Goal: Check status: Check status

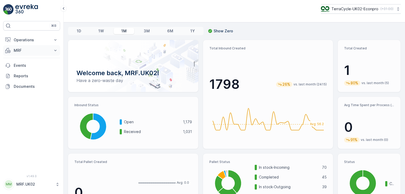
drag, startPoint x: 26, startPoint y: 56, endPoint x: 23, endPoint y: 50, distance: 7.2
click at [23, 50] on div "Operations Planning Routes & Tasks Cockpit Settings MRF Insights TerraCycle Inb…" at bounding box center [31, 63] width 57 height 57
click at [23, 50] on p "MRF" at bounding box center [32, 50] width 36 height 5
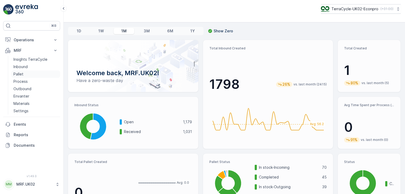
click at [25, 73] on link "Pallet" at bounding box center [35, 74] width 49 height 7
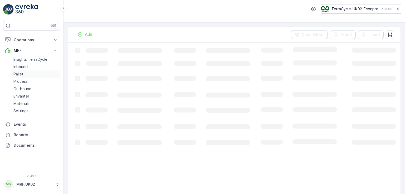
click at [25, 73] on link "Pallet" at bounding box center [35, 74] width 49 height 7
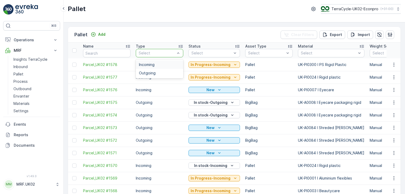
click at [155, 54] on div at bounding box center [156, 53] width 37 height 4
click at [155, 63] on div "Incoming" at bounding box center [159, 65] width 41 height 4
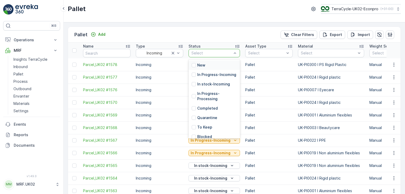
click at [224, 52] on div at bounding box center [211, 53] width 41 height 4
click at [194, 77] on div at bounding box center [193, 75] width 4 height 4
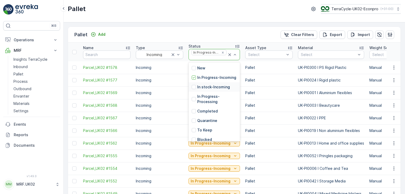
click at [219, 90] on p "In stock-Incoming" at bounding box center [213, 87] width 33 height 5
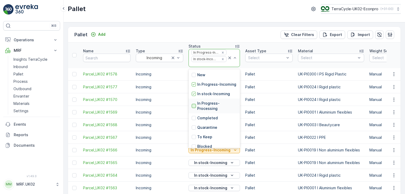
click at [194, 108] on div at bounding box center [193, 106] width 4 height 4
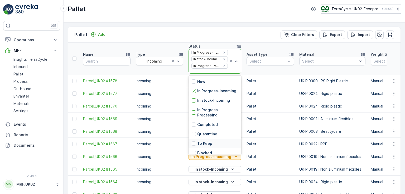
click at [208, 146] on p "To Keep" at bounding box center [204, 143] width 15 height 5
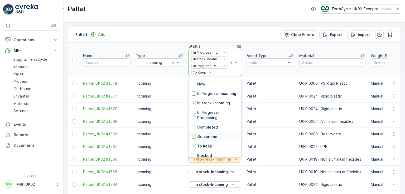
click at [193, 139] on div at bounding box center [193, 137] width 4 height 4
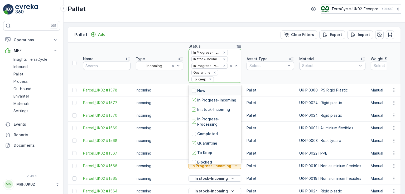
click at [221, 92] on div "New" at bounding box center [214, 90] width 53 height 9
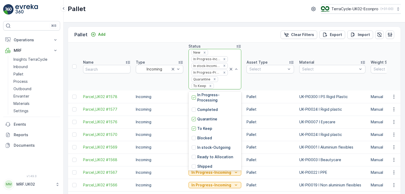
scroll to position [31, 0]
click at [193, 141] on div at bounding box center [193, 138] width 4 height 4
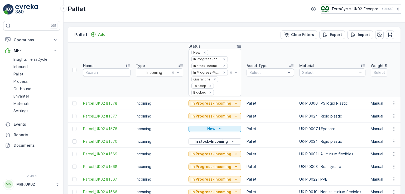
click at [154, 87] on th "Type Incoming" at bounding box center [159, 70] width 53 height 55
click at [266, 88] on th "Asset Type Select" at bounding box center [270, 70] width 53 height 55
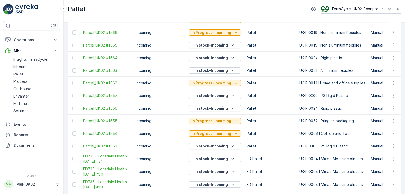
scroll to position [177, 0]
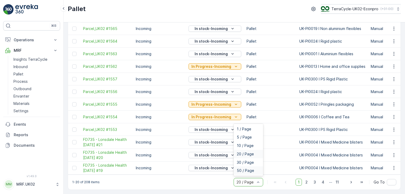
click at [248, 172] on span "50 / Page" at bounding box center [245, 171] width 17 height 4
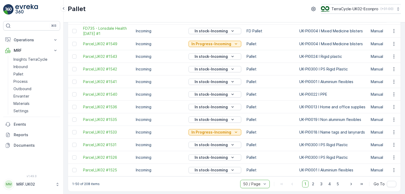
scroll to position [561, 0]
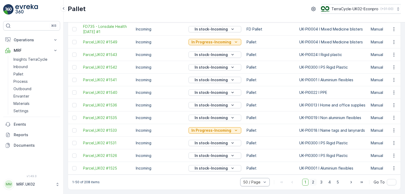
click at [311, 184] on span "2" at bounding box center [312, 182] width 7 height 7
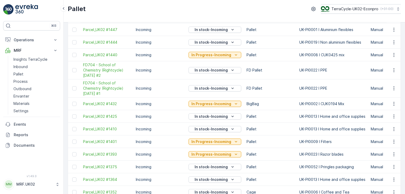
scroll to position [571, 0]
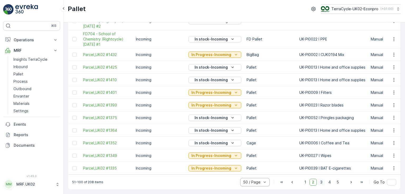
click at [321, 182] on span "3" at bounding box center [320, 182] width 7 height 7
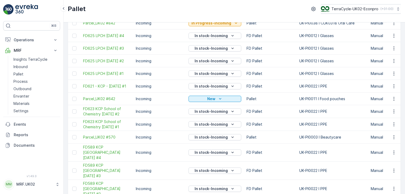
scroll to position [563, 0]
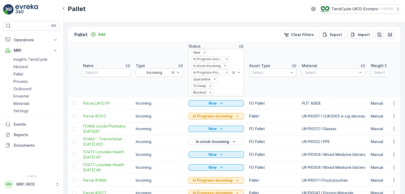
scroll to position [0, 1]
click at [208, 92] on icon "Remove Blocked" at bounding box center [210, 93] width 4 height 4
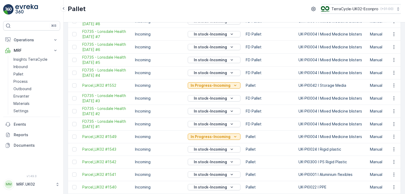
scroll to position [554, 0]
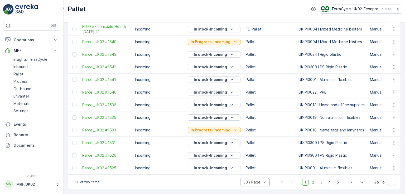
click at [339, 184] on span "5" at bounding box center [337, 182] width 7 height 7
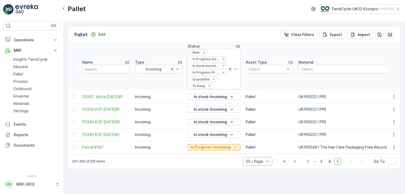
click at [330, 163] on span "4" at bounding box center [329, 161] width 7 height 7
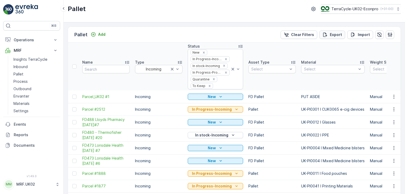
click at [328, 34] on div "Export" at bounding box center [331, 34] width 19 height 5
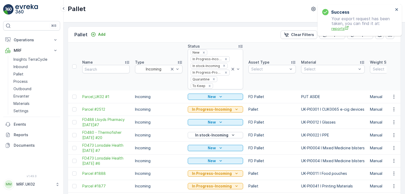
click at [340, 29] on span "reports" at bounding box center [362, 29] width 62 height 6
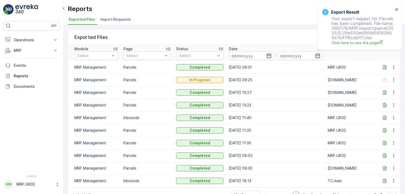
click at [384, 67] on icon at bounding box center [384, 67] width 5 height 5
click at [22, 50] on p "MRF" at bounding box center [32, 50] width 36 height 5
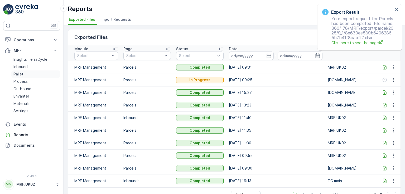
click at [24, 74] on link "Pallet" at bounding box center [35, 74] width 49 height 7
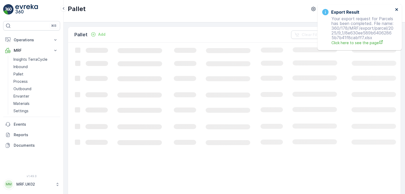
click at [396, 8] on icon "close" at bounding box center [397, 9] width 4 height 4
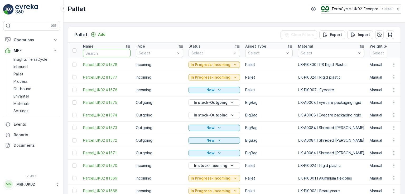
click at [109, 51] on input "text" at bounding box center [106, 53] width 47 height 8
type input "21"
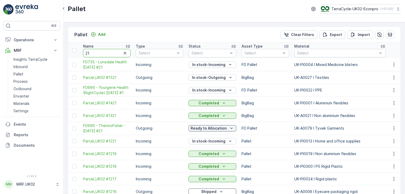
click at [94, 52] on input "21" at bounding box center [106, 53] width 47 height 8
type input "2"
type input "1"
click at [94, 52] on input "1" at bounding box center [106, 53] width 47 height 8
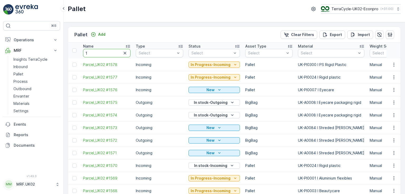
click at [94, 52] on input "1" at bounding box center [106, 53] width 47 height 8
type input "1576"
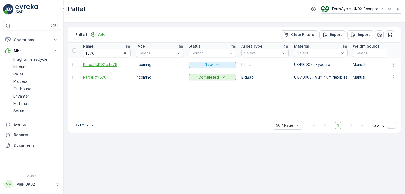
click at [105, 65] on span "Parcel_UK02 #1576" at bounding box center [106, 64] width 47 height 5
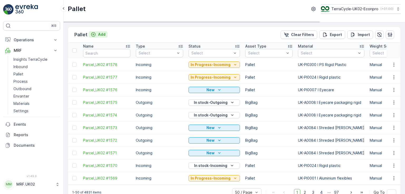
type input "1576"
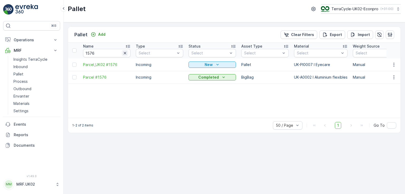
click at [124, 54] on icon "button" at bounding box center [124, 53] width 5 height 5
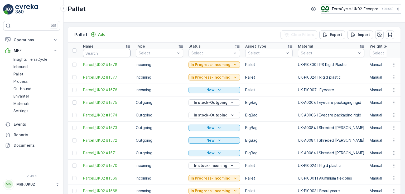
click at [104, 52] on input "text" at bounding box center [106, 53] width 47 height 8
type input "642"
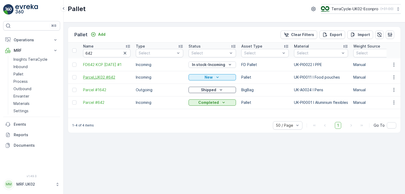
click at [112, 77] on span "Parcel_UK02 #642" at bounding box center [106, 77] width 47 height 5
click at [24, 75] on link "Pallet" at bounding box center [35, 74] width 49 height 7
click at [125, 55] on icon "button" at bounding box center [124, 53] width 5 height 5
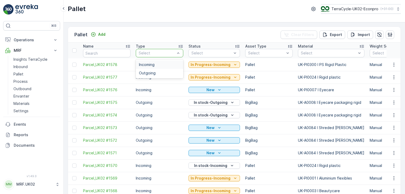
click at [147, 51] on div at bounding box center [156, 53] width 37 height 4
click at [156, 73] on div "Outgoing" at bounding box center [159, 73] width 41 height 4
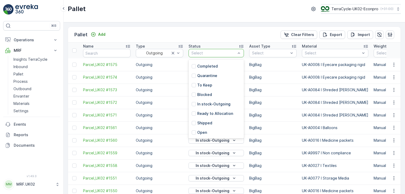
scroll to position [42, 0]
click at [193, 113] on div at bounding box center [193, 114] width 4 height 4
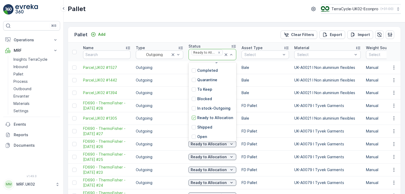
scroll to position [47, 0]
click at [213, 105] on p "In stock-Outgoing" at bounding box center [213, 107] width 33 height 5
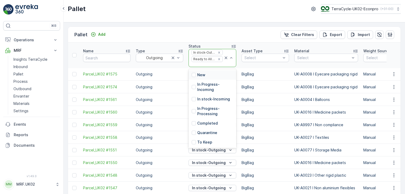
click at [204, 78] on div "New" at bounding box center [212, 74] width 48 height 9
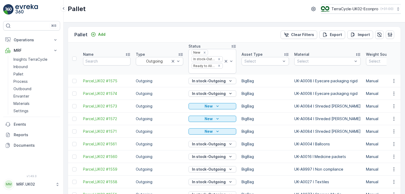
drag, startPoint x: 230, startPoint y: 61, endPoint x: 235, endPoint y: 93, distance: 32.2
click at [235, 93] on button "In stock-Outgoing" at bounding box center [212, 94] width 48 height 6
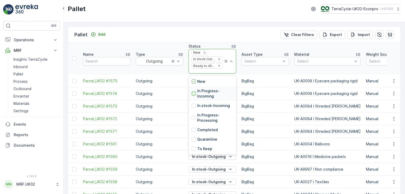
click at [194, 95] on div at bounding box center [193, 94] width 4 height 4
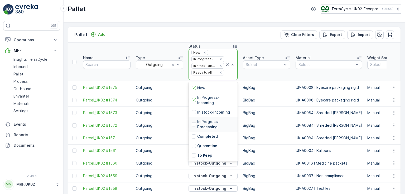
click at [215, 125] on p "In Progress-Processing" at bounding box center [215, 124] width 37 height 11
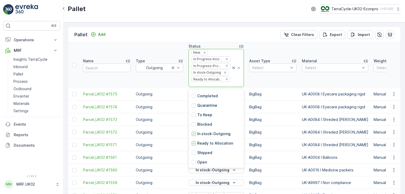
scroll to position [42, 0]
click at [195, 114] on div at bounding box center [193, 115] width 4 height 4
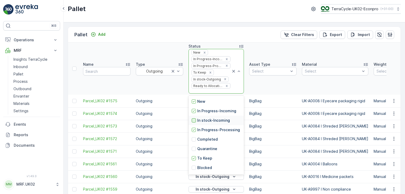
click at [194, 119] on div at bounding box center [193, 121] width 4 height 4
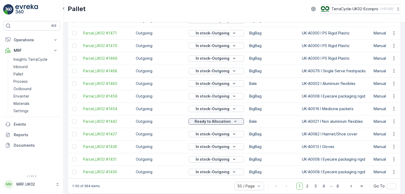
scroll to position [560, 0]
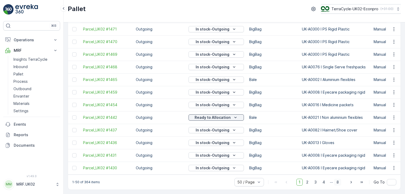
click at [335, 183] on span "8" at bounding box center [337, 182] width 7 height 7
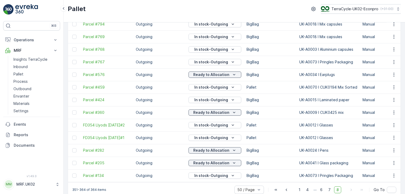
scroll to position [105, 0]
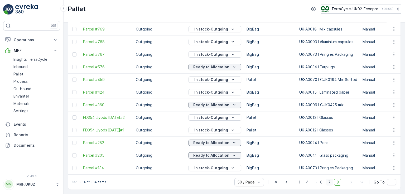
click at [330, 181] on span "7" at bounding box center [329, 182] width 7 height 7
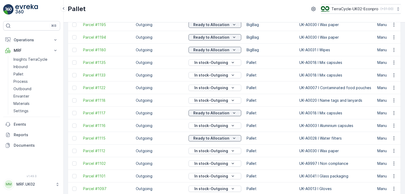
scroll to position [561, 0]
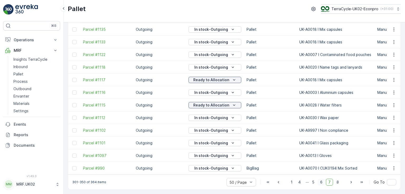
click at [321, 181] on span "6" at bounding box center [320, 182] width 7 height 7
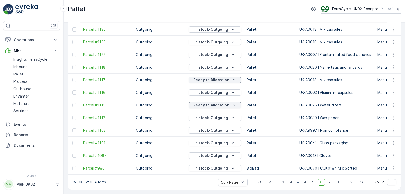
click at [321, 181] on span "6" at bounding box center [320, 182] width 7 height 7
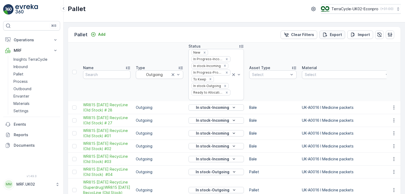
click at [334, 34] on p "Export" at bounding box center [336, 34] width 12 height 5
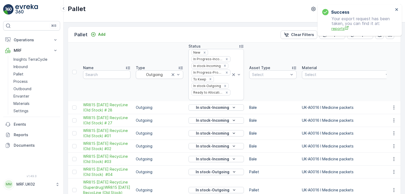
click at [341, 29] on span "reports" at bounding box center [362, 29] width 62 height 6
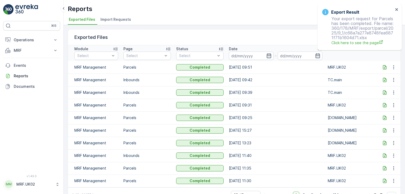
click at [384, 66] on icon at bounding box center [383, 67] width 3 height 4
click at [20, 52] on p "MRF" at bounding box center [32, 50] width 36 height 5
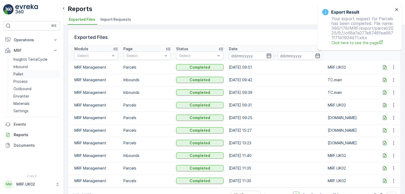
click at [23, 77] on link "Pallet" at bounding box center [35, 74] width 49 height 7
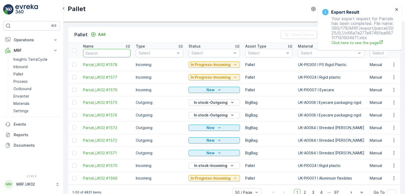
click at [96, 54] on input "text" at bounding box center [106, 53] width 47 height 8
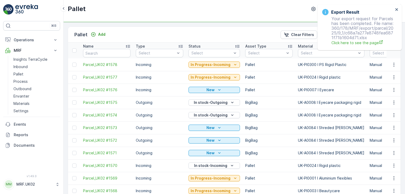
type input "2"
click at [96, 54] on input "2" at bounding box center [106, 53] width 47 height 8
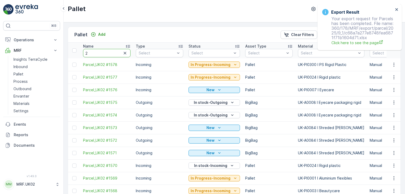
click at [96, 54] on input "2" at bounding box center [106, 53] width 47 height 8
type input "2183"
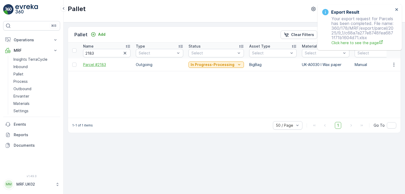
click at [102, 67] on span "Parcel #2183" at bounding box center [106, 64] width 47 height 5
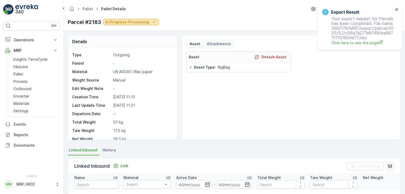
click at [145, 22] on p "In Progress-Processing" at bounding box center [127, 21] width 44 height 5
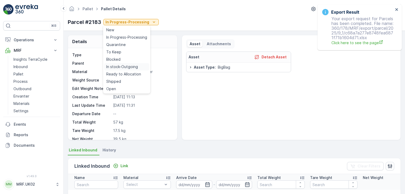
click at [131, 66] on span "In stock-Outgoing" at bounding box center [122, 66] width 32 height 5
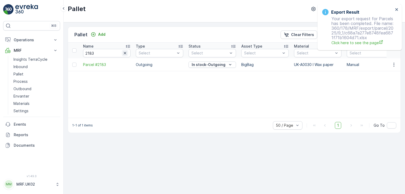
click at [125, 54] on icon "button" at bounding box center [124, 53] width 5 height 5
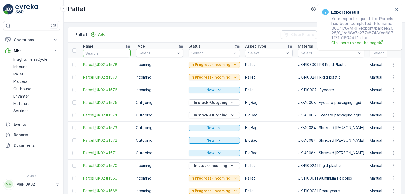
click at [111, 57] on input "text" at bounding box center [106, 53] width 47 height 8
type input "1487"
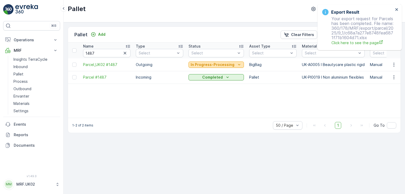
click at [236, 65] on icon "In Progress-Processing" at bounding box center [238, 64] width 5 height 5
click at [396, 9] on icon "close" at bounding box center [396, 9] width 3 height 3
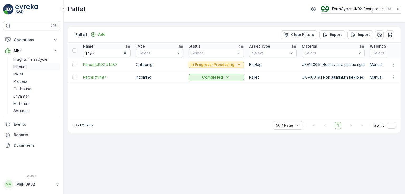
click at [33, 65] on link "Inbound" at bounding box center [35, 66] width 49 height 7
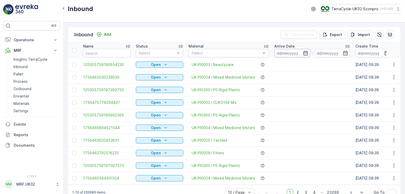
click at [281, 55] on input at bounding box center [292, 53] width 36 height 8
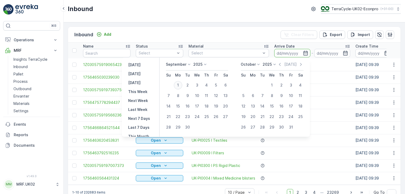
click at [179, 83] on div "1" at bounding box center [178, 85] width 8 height 8
click at [187, 64] on icon at bounding box center [188, 64] width 5 height 5
click at [176, 100] on span "August" at bounding box center [175, 100] width 12 height 5
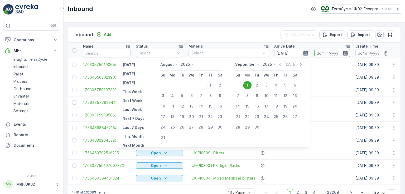
click at [213, 86] on div "1" at bounding box center [210, 85] width 8 height 8
type input "01.08.2025"
click at [223, 128] on div "30" at bounding box center [219, 127] width 8 height 8
type input "30.08.2025"
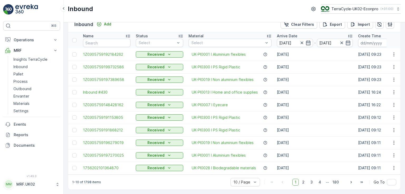
scroll to position [12, 0]
click at [165, 25] on div "Inbound Add Clear Filters Export Import" at bounding box center [234, 25] width 332 height 16
click at [402, 84] on div "Inbound Add Clear Filters Export Import Name Status Select Material Select Arri…" at bounding box center [233, 108] width 341 height 172
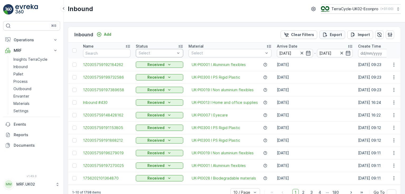
click at [325, 34] on icon "Export" at bounding box center [325, 34] width 4 height 4
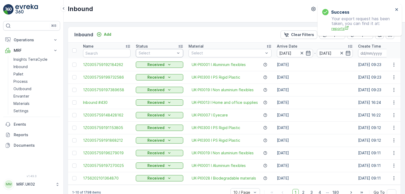
click at [337, 28] on span "reports" at bounding box center [362, 29] width 62 height 6
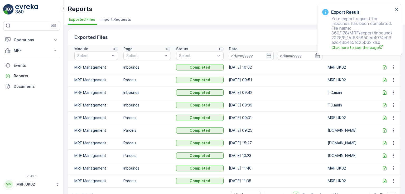
click at [384, 68] on icon at bounding box center [383, 67] width 3 height 4
